Goal: Book appointment/travel/reservation

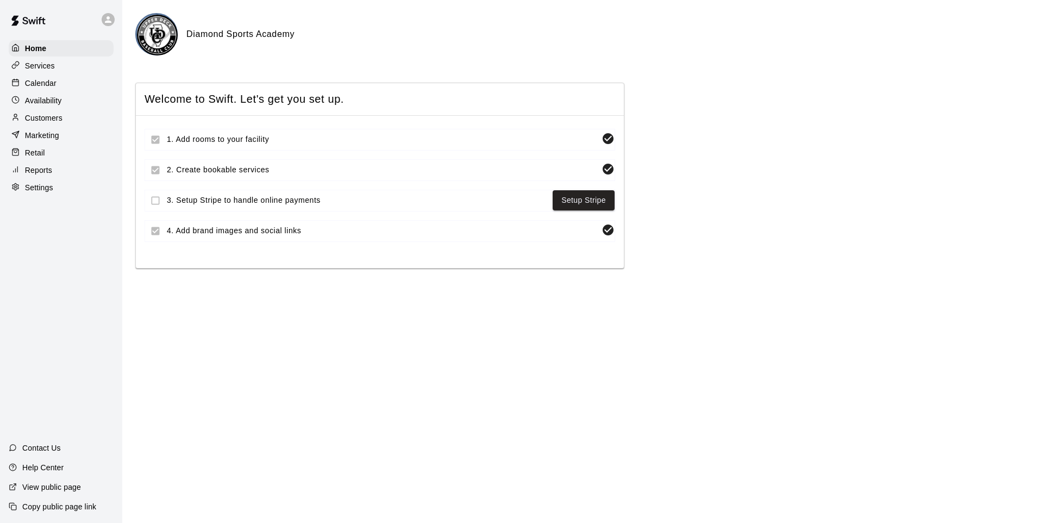
click at [39, 88] on p "Calendar" at bounding box center [41, 83] width 32 height 11
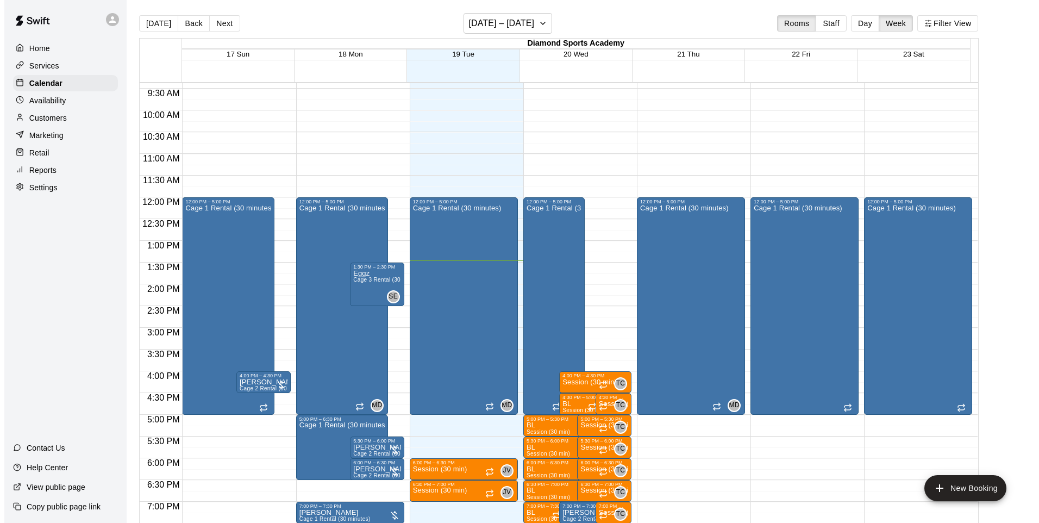
scroll to position [439, 0]
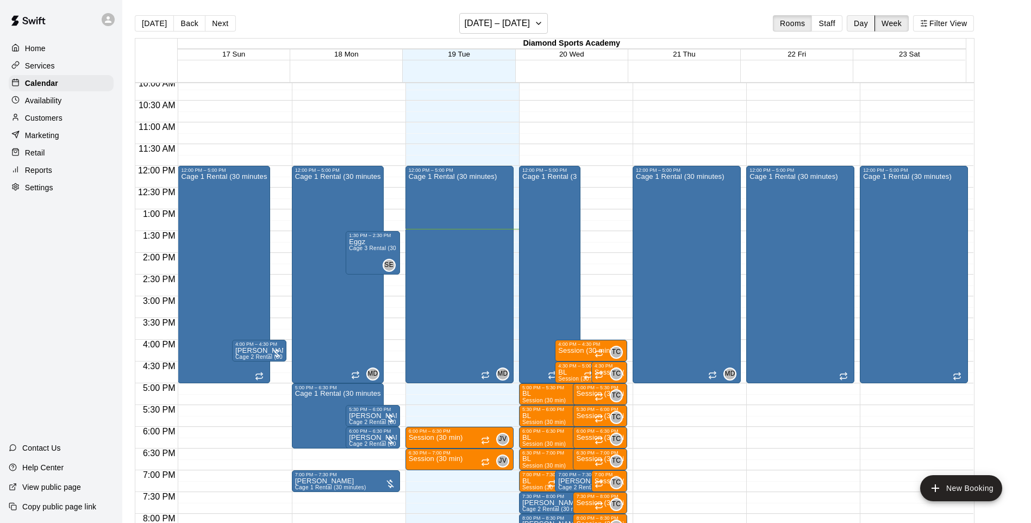
click at [870, 28] on button "Day" at bounding box center [860, 23] width 28 height 16
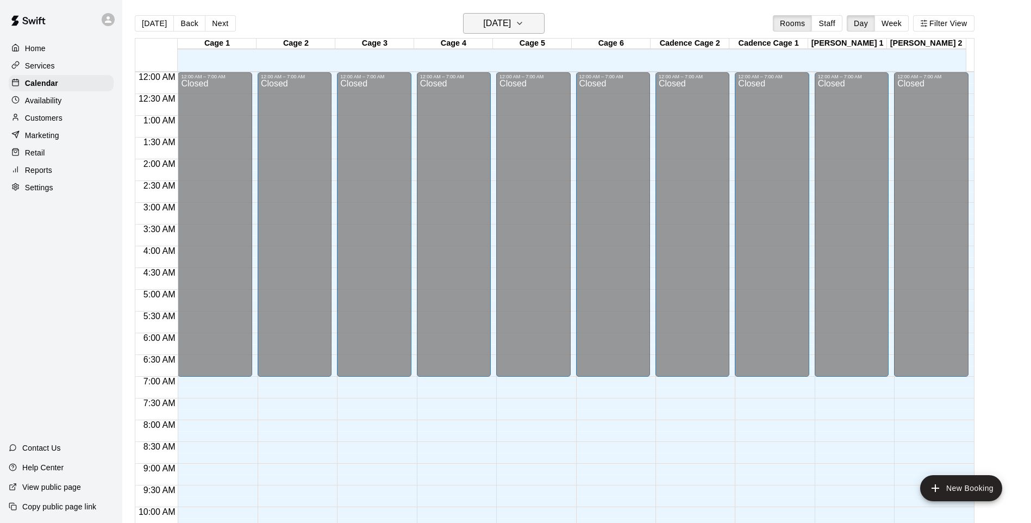
click at [510, 22] on h6 "[DATE]" at bounding box center [497, 23] width 28 height 15
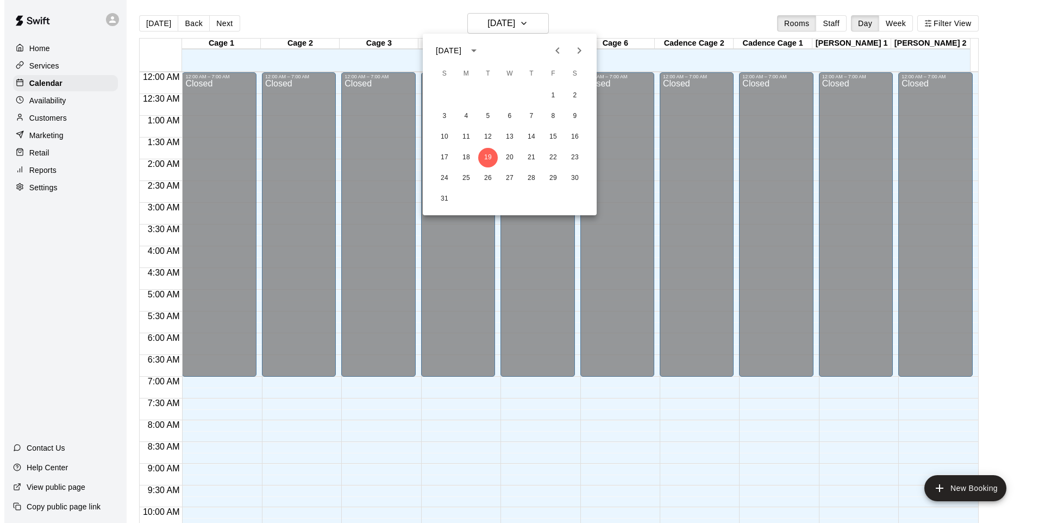
scroll to position [581, 0]
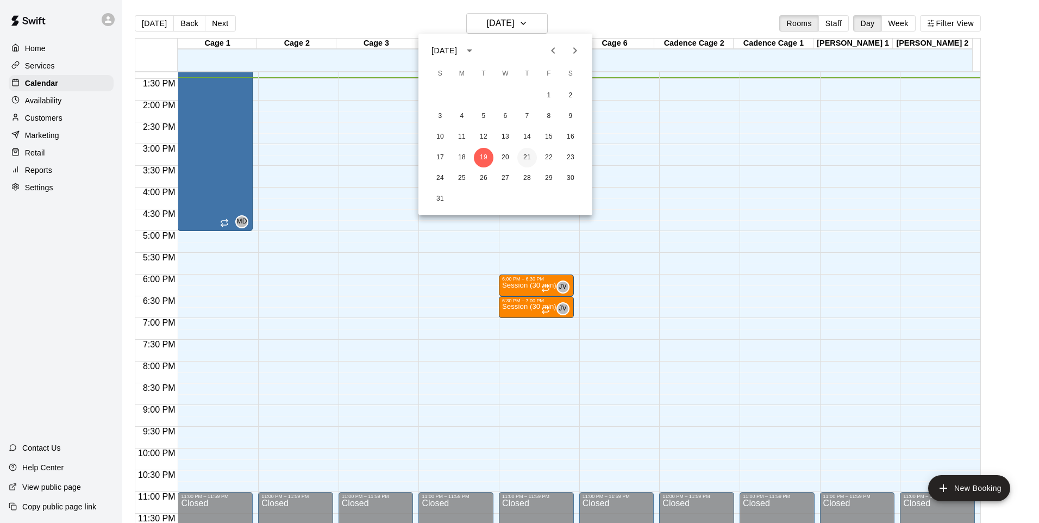
click at [528, 156] on button "21" at bounding box center [527, 158] width 20 height 20
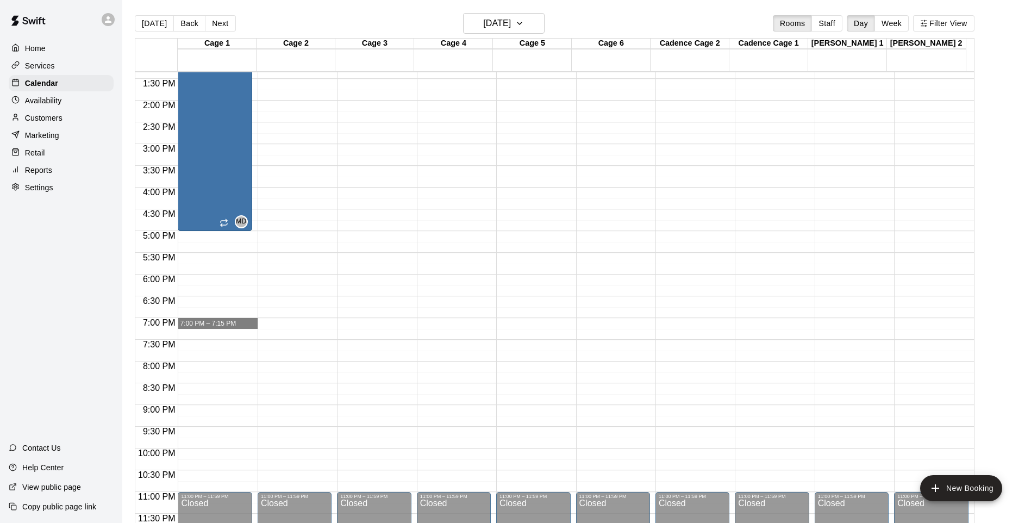
drag, startPoint x: 189, startPoint y: 323, endPoint x: 233, endPoint y: 328, distance: 44.3
click at [233, 328] on div "12:00 AM – 7:00 AM Closed 12:00 PM – 5:00 PM Cage 1 Rental (30 minutes) MD 0 11…" at bounding box center [215, 13] width 74 height 1043
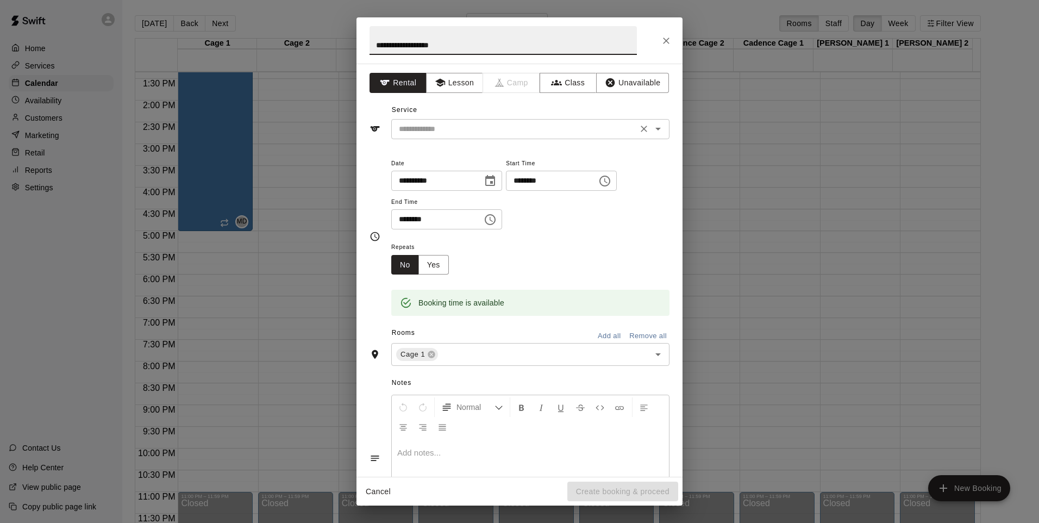
type input "**********"
click at [416, 128] on input "text" at bounding box center [514, 129] width 240 height 14
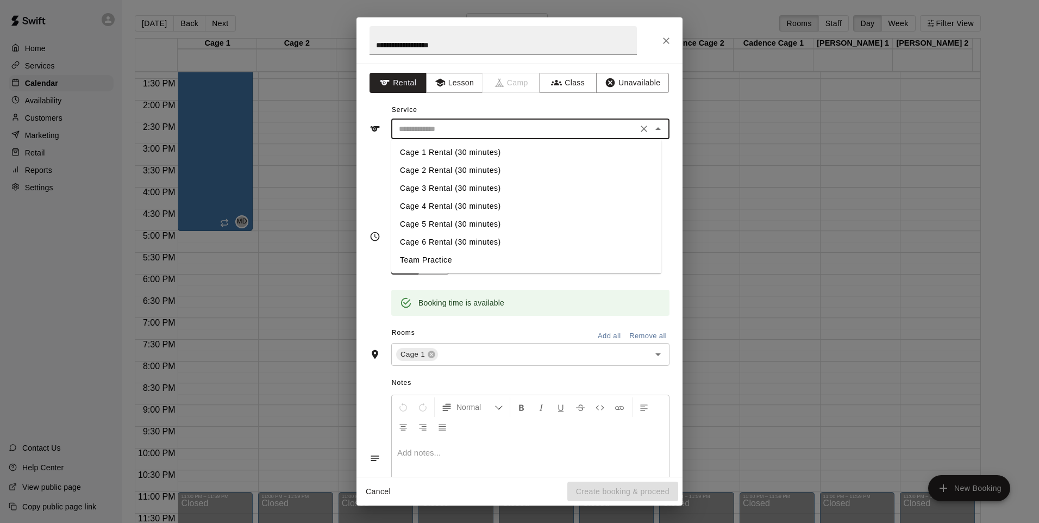
click at [438, 259] on li "Team Practice" at bounding box center [526, 260] width 270 height 18
type input "**********"
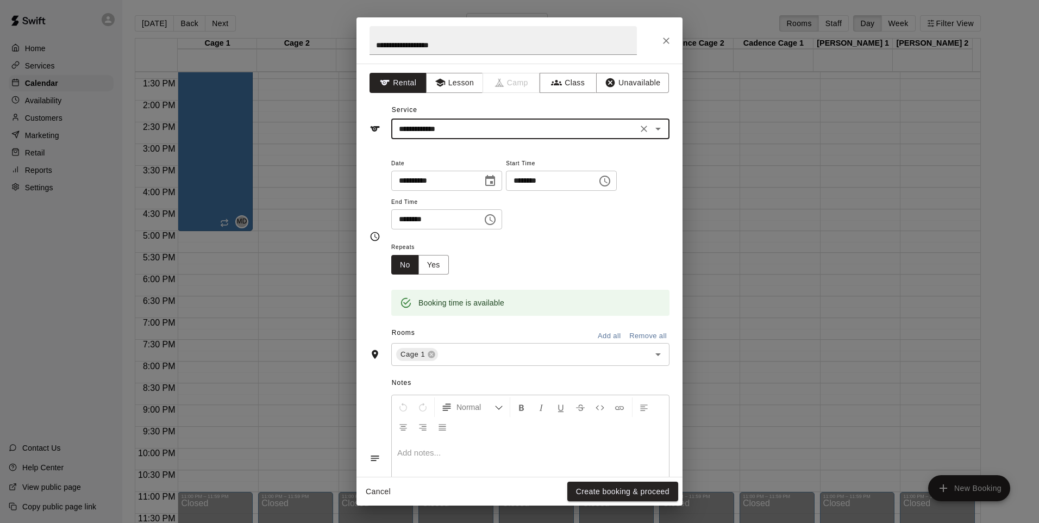
click at [497, 221] on icon "Choose time, selected time is 7:30 PM" at bounding box center [490, 219] width 13 height 13
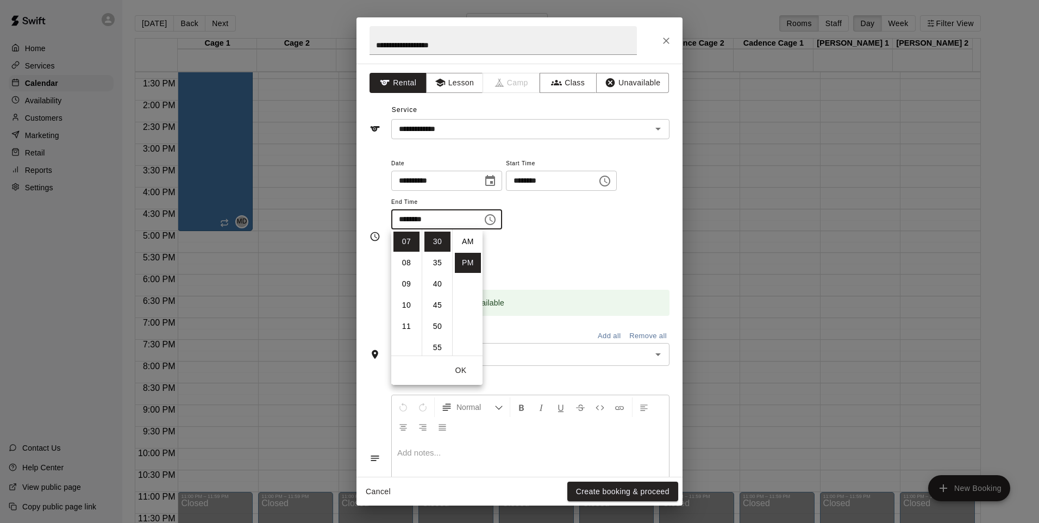
scroll to position [20, 0]
click at [408, 303] on li "10" at bounding box center [406, 305] width 26 height 20
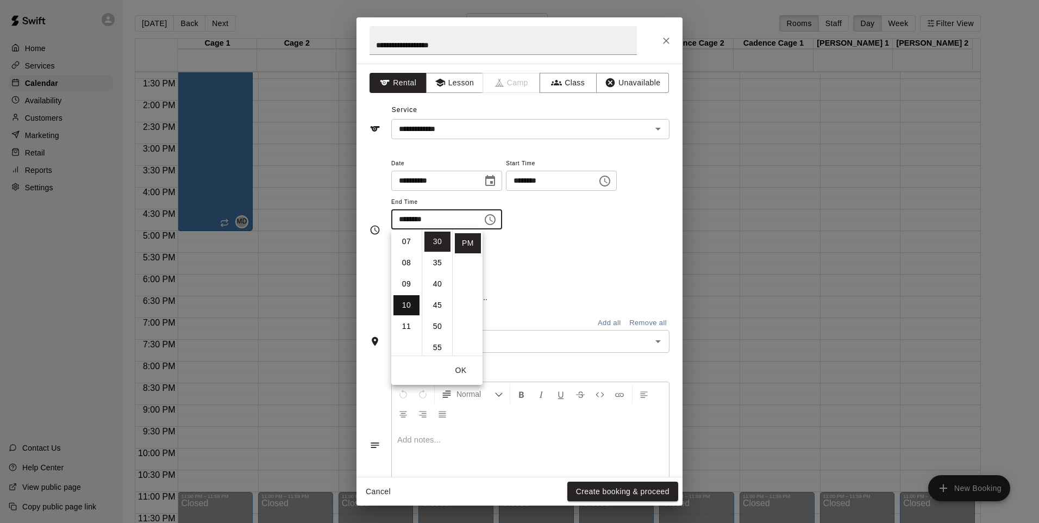
type input "********"
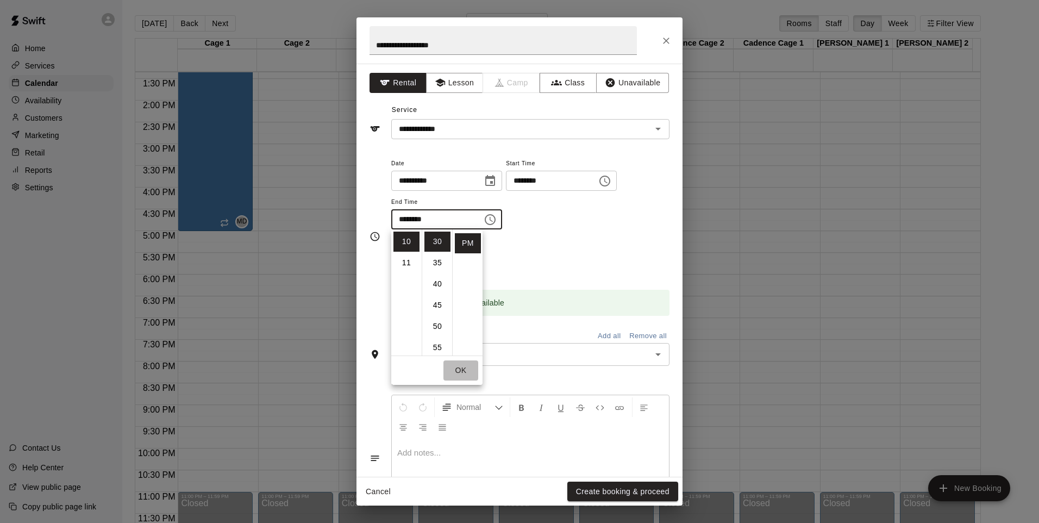
click at [460, 368] on button "OK" at bounding box center [460, 370] width 35 height 20
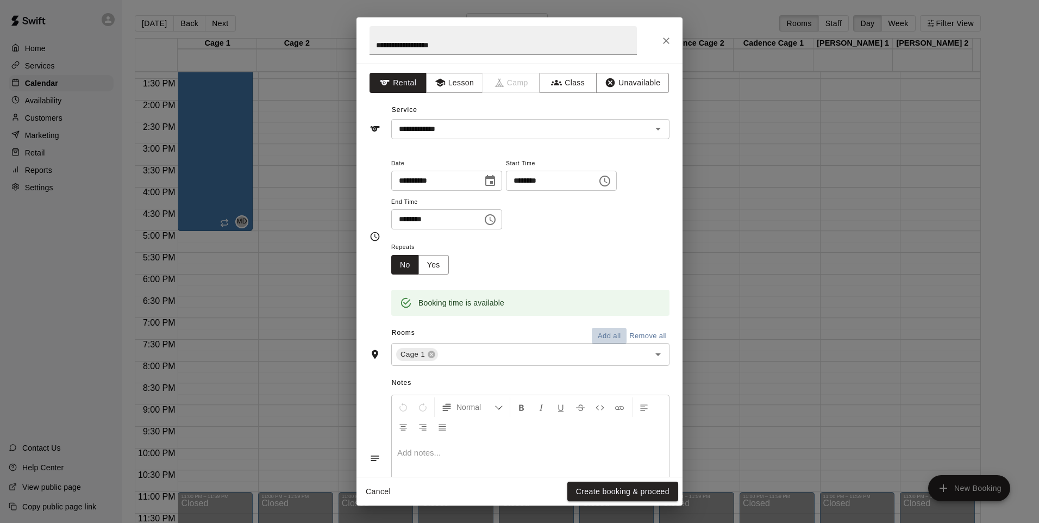
click at [599, 333] on button "Add all" at bounding box center [609, 336] width 35 height 17
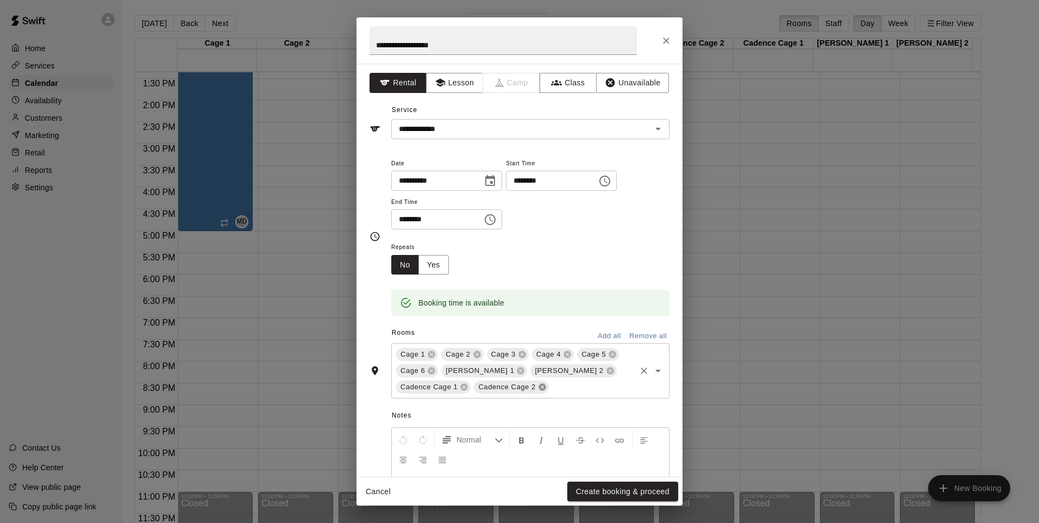
click at [538, 386] on icon at bounding box center [542, 386] width 9 height 9
click at [463, 386] on icon at bounding box center [464, 386] width 9 height 9
click at [517, 372] on icon at bounding box center [520, 370] width 7 height 7
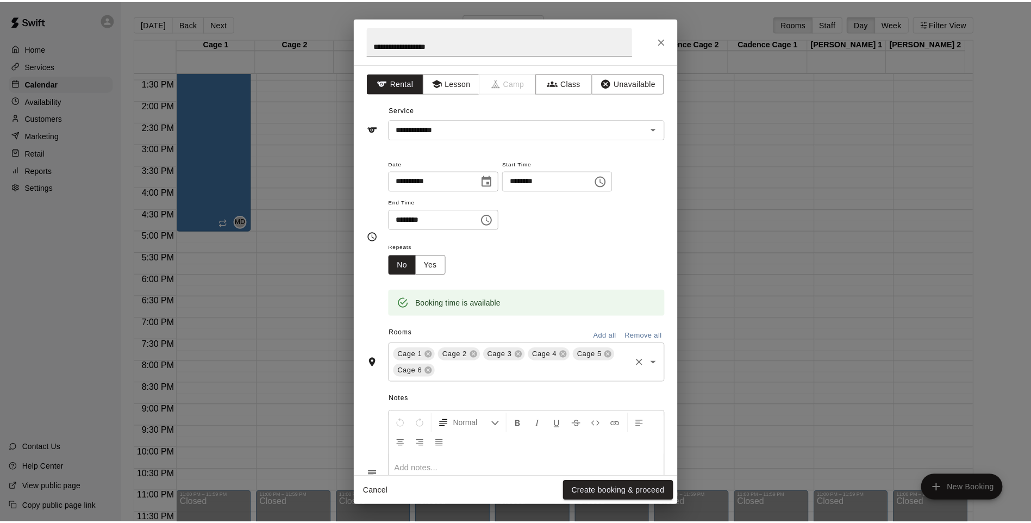
scroll to position [81, 0]
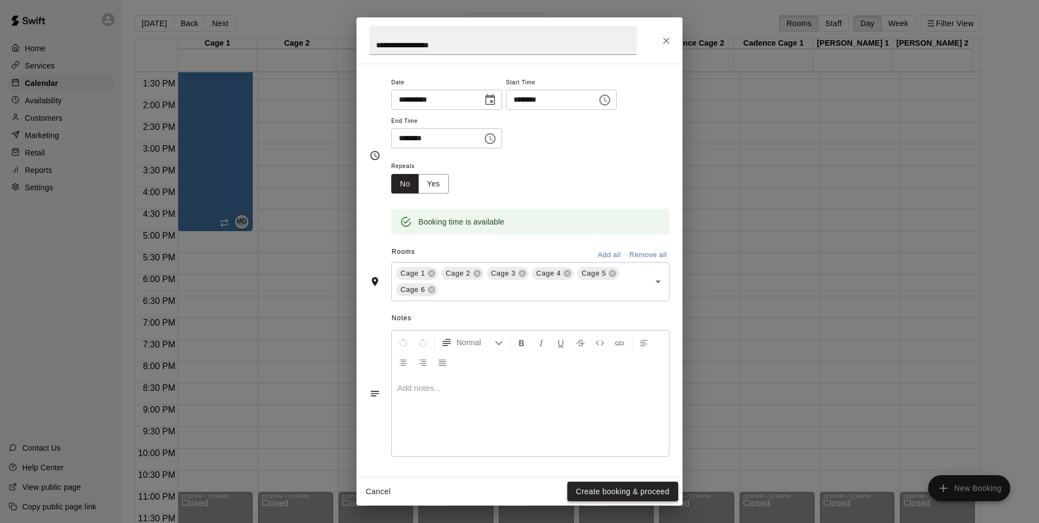
click at [629, 494] on button "Create booking & proceed" at bounding box center [622, 491] width 111 height 20
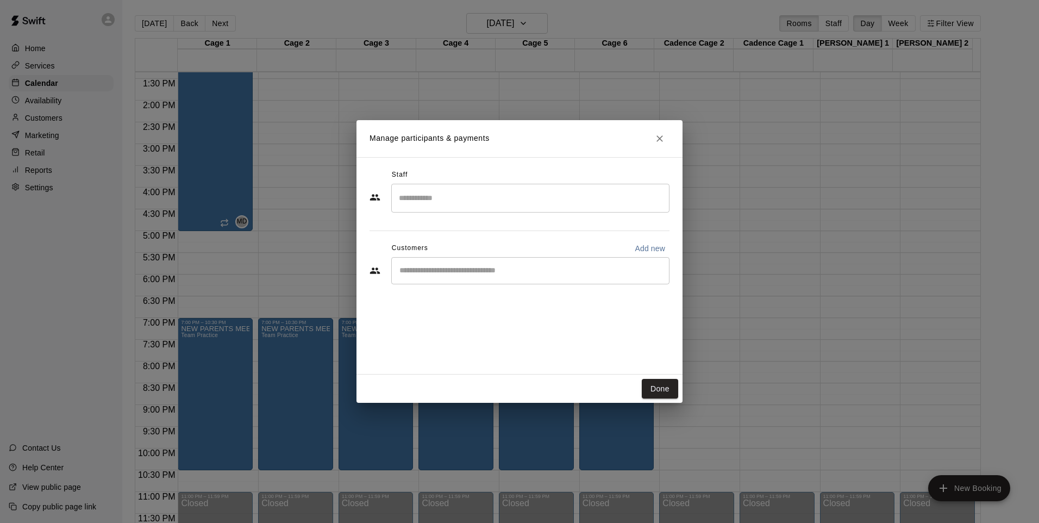
click at [411, 200] on input "Search staff" at bounding box center [530, 198] width 268 height 19
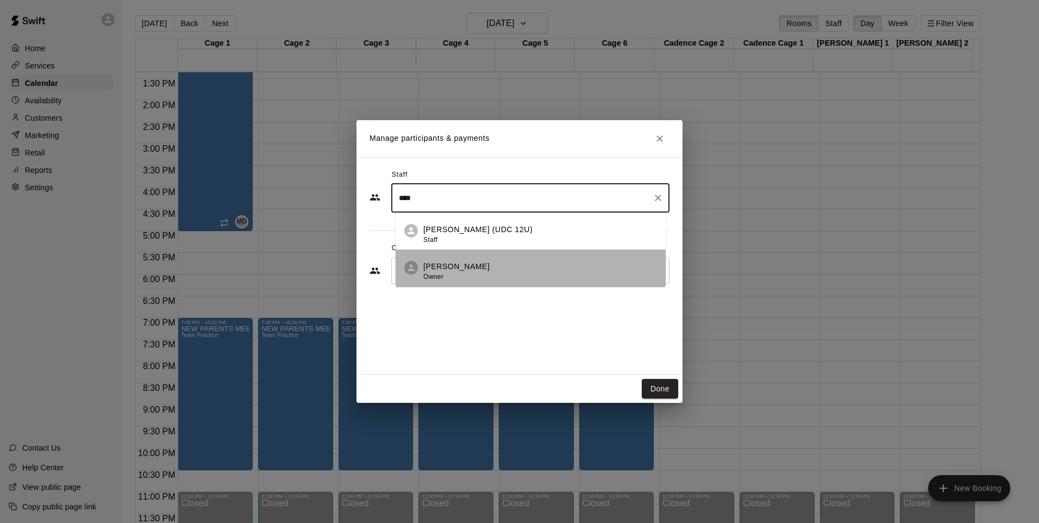
click at [438, 262] on p "[PERSON_NAME]" at bounding box center [456, 266] width 66 height 11
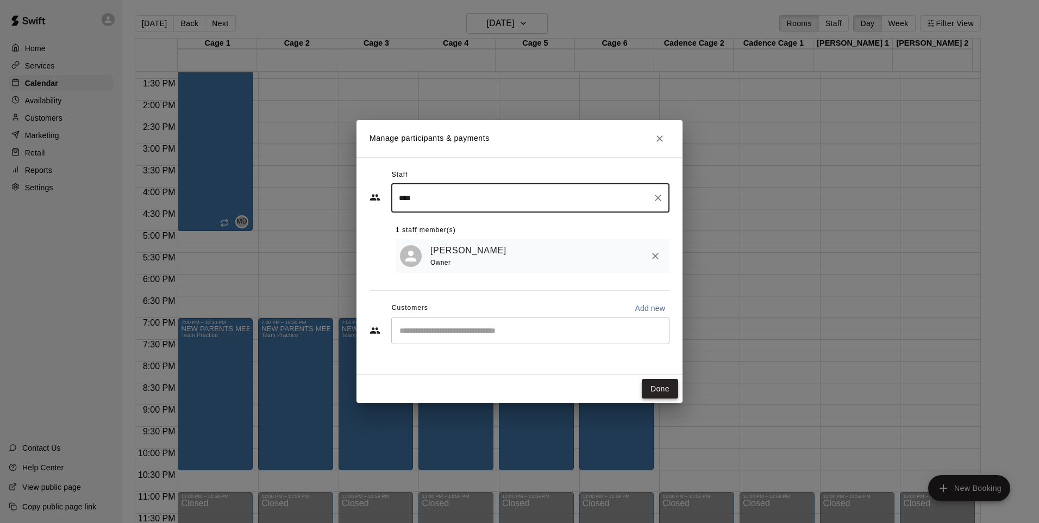
type input "***"
drag, startPoint x: 660, startPoint y: 392, endPoint x: 604, endPoint y: 378, distance: 57.7
click at [660, 392] on button "Done" at bounding box center [660, 389] width 36 height 20
